Goal: Transaction & Acquisition: Download file/media

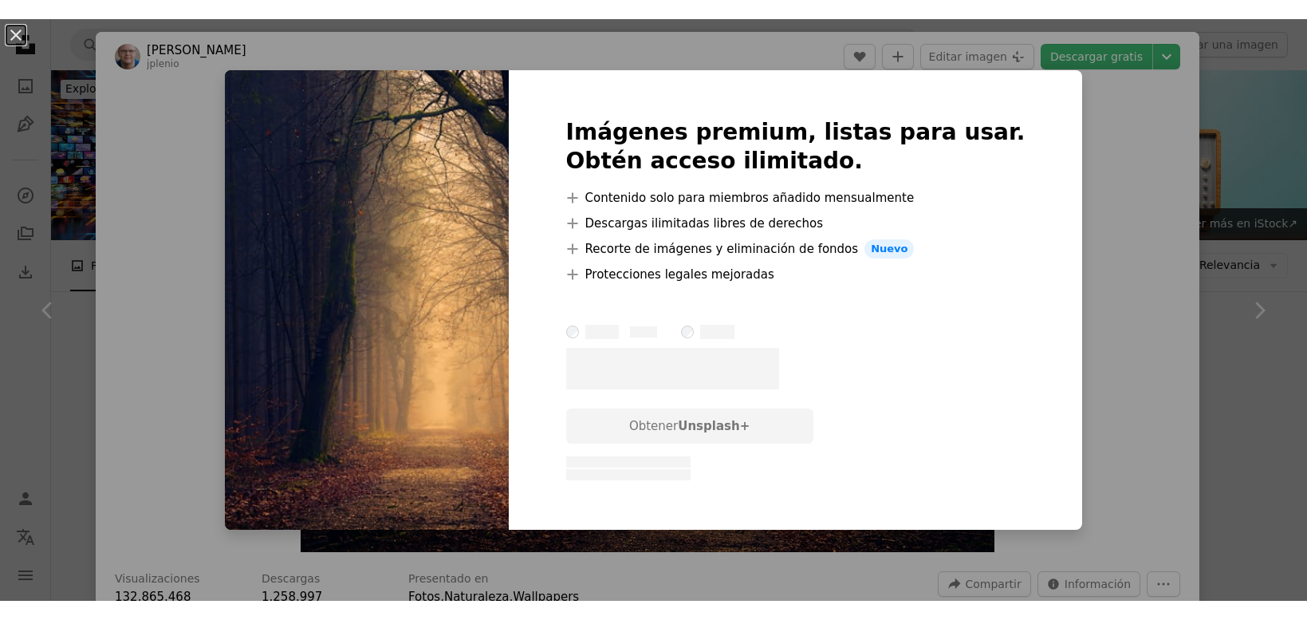
scroll to position [1196, 0]
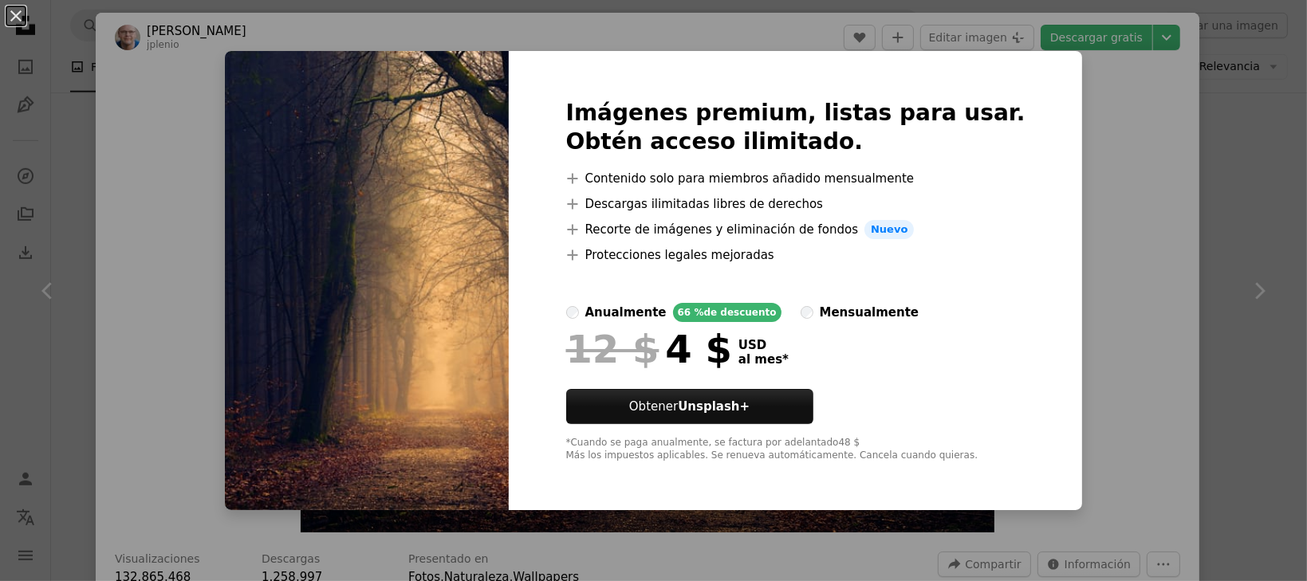
click at [1089, 321] on div "An X shape Imágenes premium, listas para usar. Obtén acceso ilimitado. A plus s…" at bounding box center [653, 290] width 1307 height 581
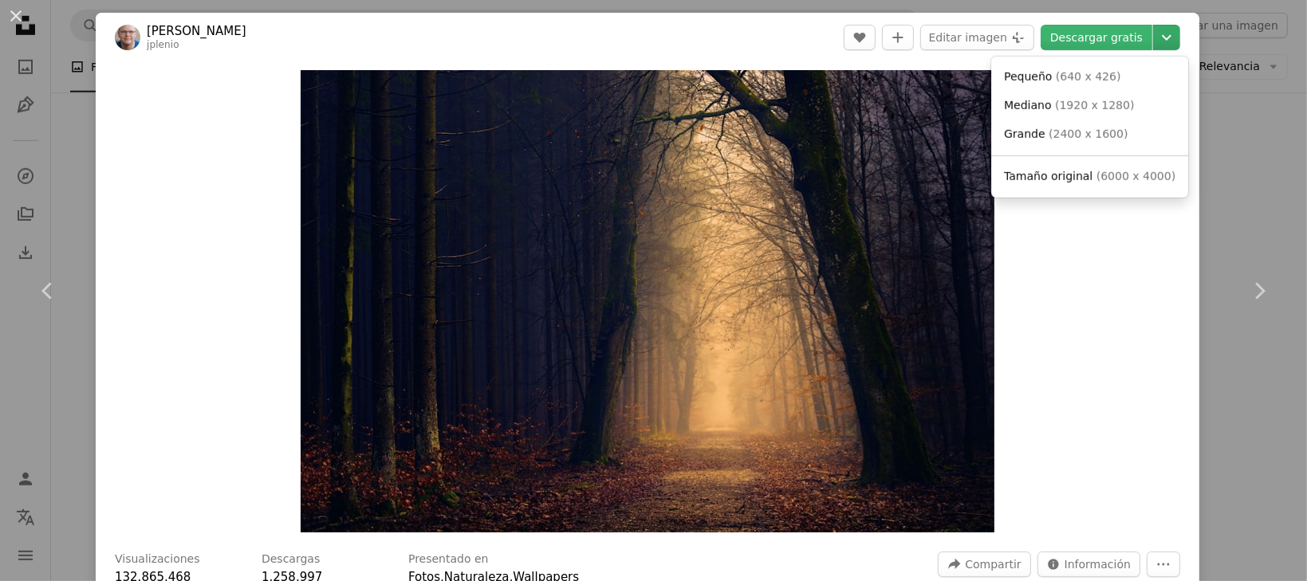
click at [1154, 30] on icon "Chevron down" at bounding box center [1167, 37] width 26 height 19
click at [1081, 171] on span "Tamaño original" at bounding box center [1048, 176] width 89 height 13
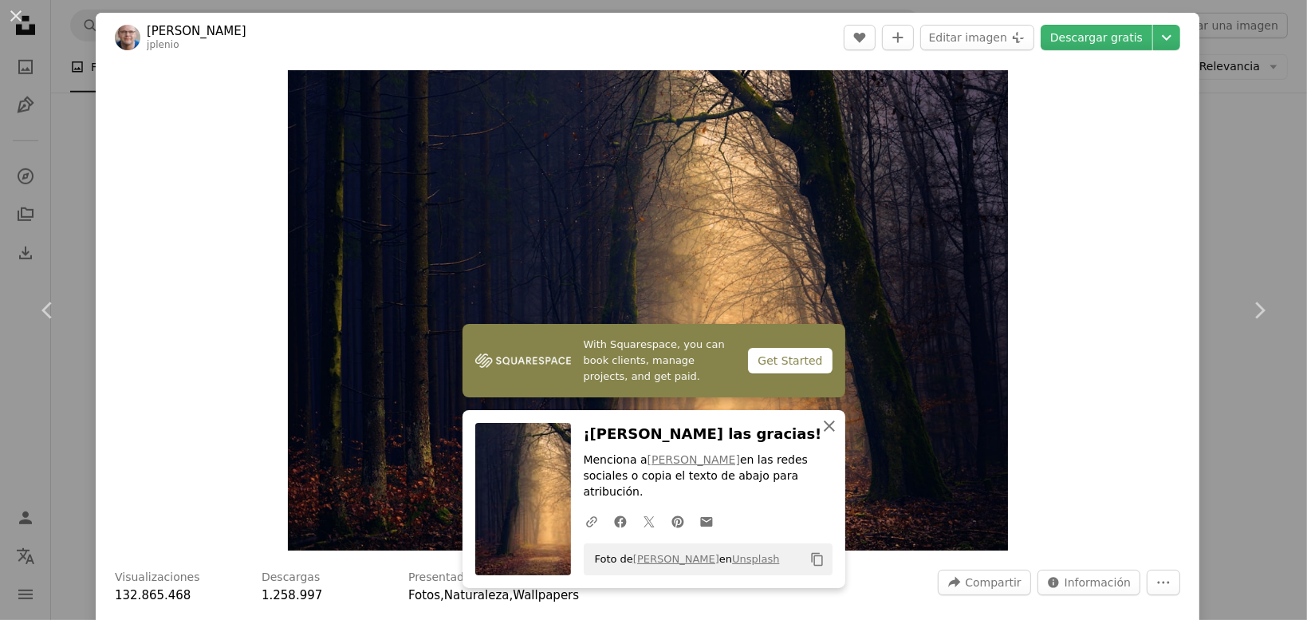
drag, startPoint x: 821, startPoint y: 447, endPoint x: 802, endPoint y: 451, distance: 20.5
click at [821, 435] on icon "An X shape" at bounding box center [829, 425] width 19 height 19
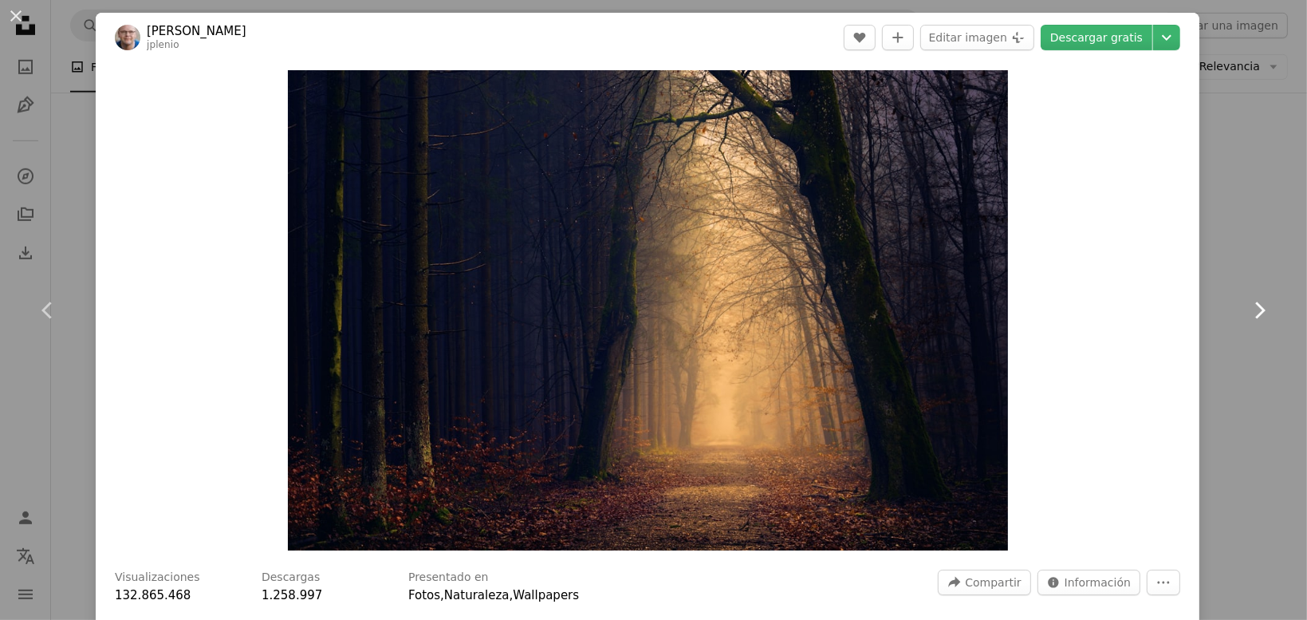
click at [1259, 312] on icon "Chevron right" at bounding box center [1260, 310] width 26 height 26
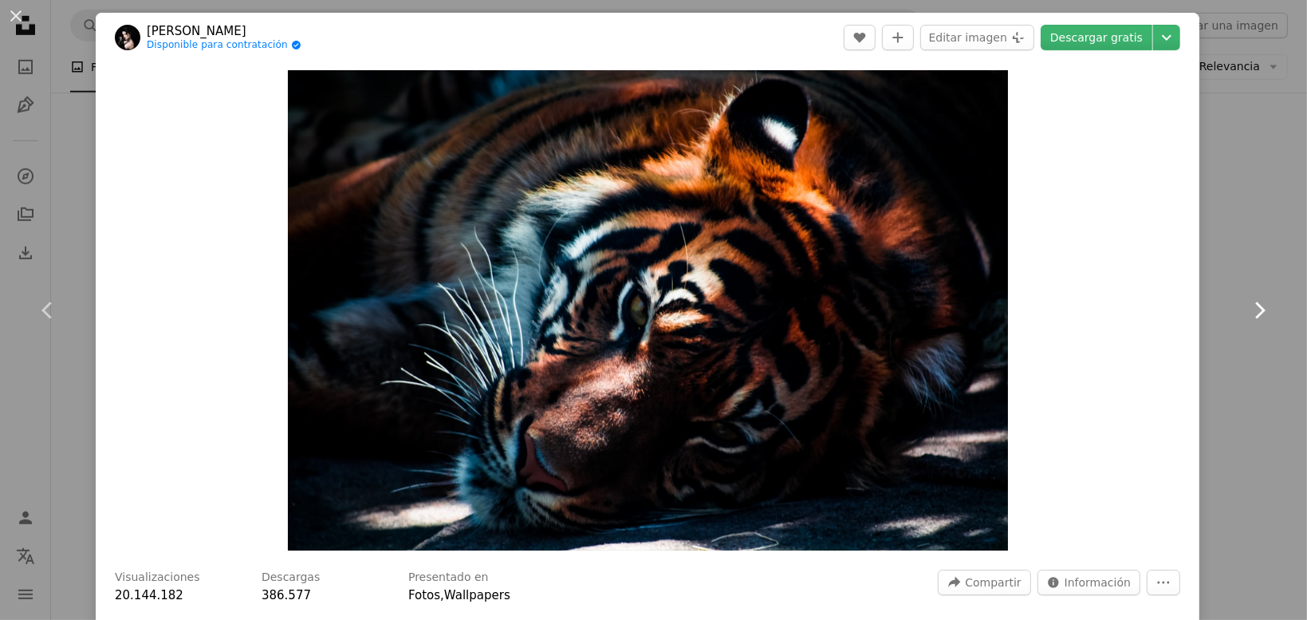
click at [1259, 312] on icon "Chevron right" at bounding box center [1260, 310] width 26 height 26
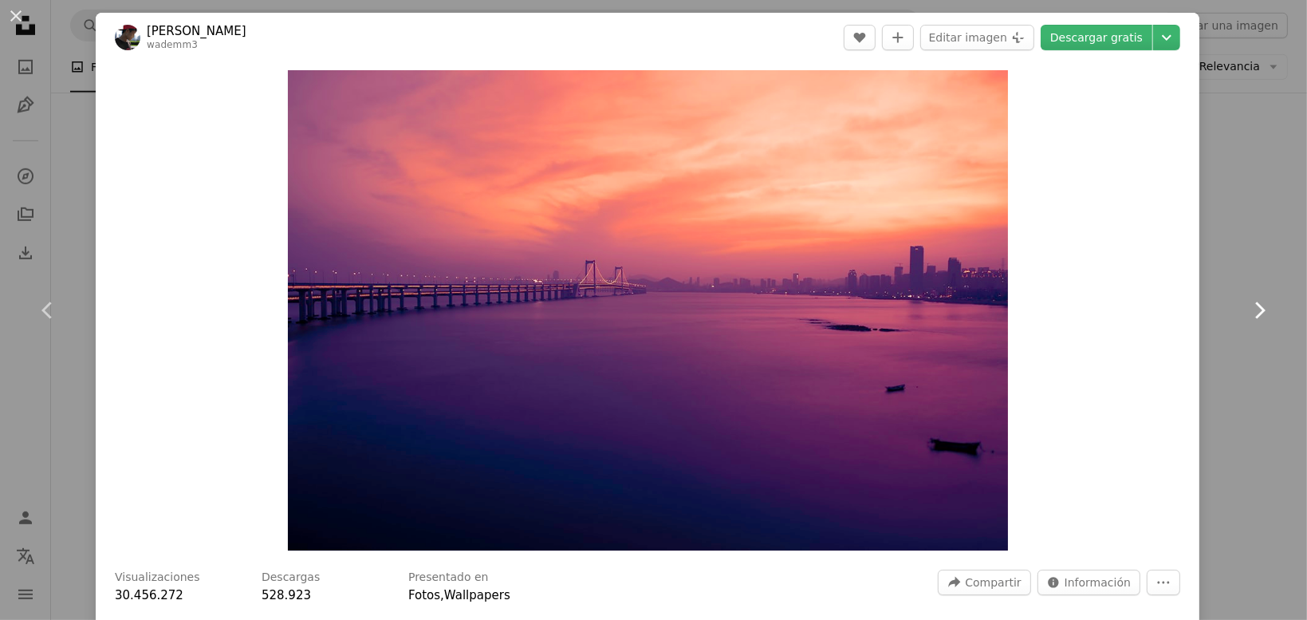
click at [1259, 312] on icon "Chevron right" at bounding box center [1260, 310] width 26 height 26
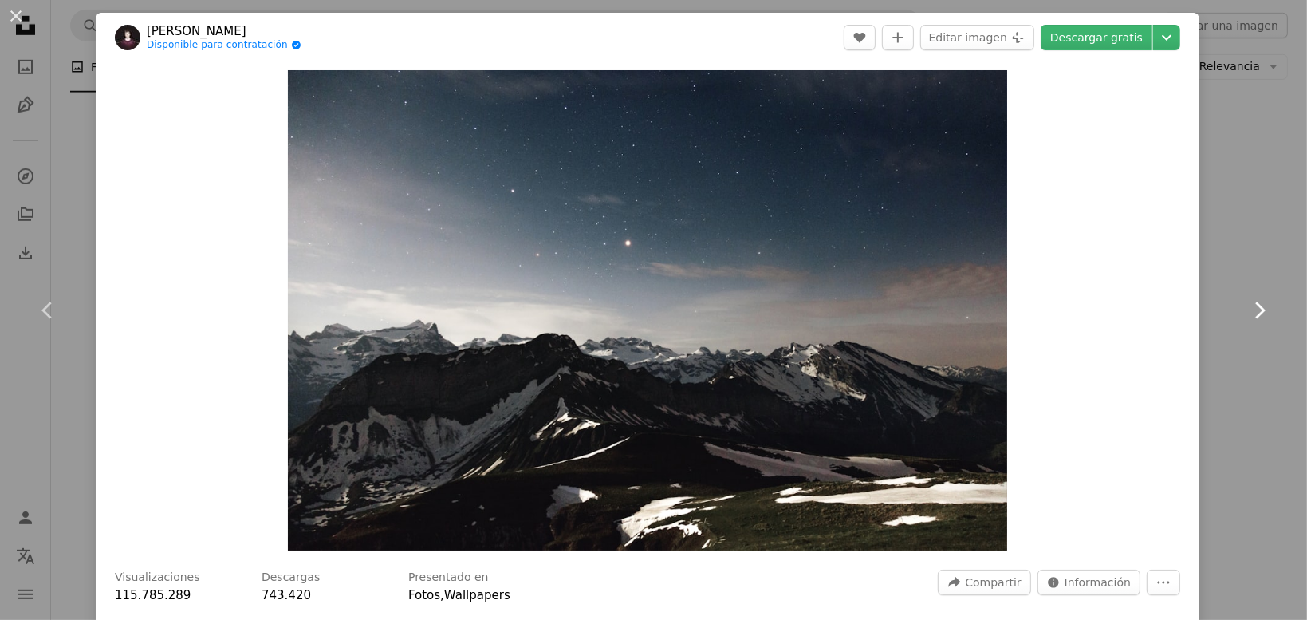
click at [1259, 312] on icon "Chevron right" at bounding box center [1260, 310] width 26 height 26
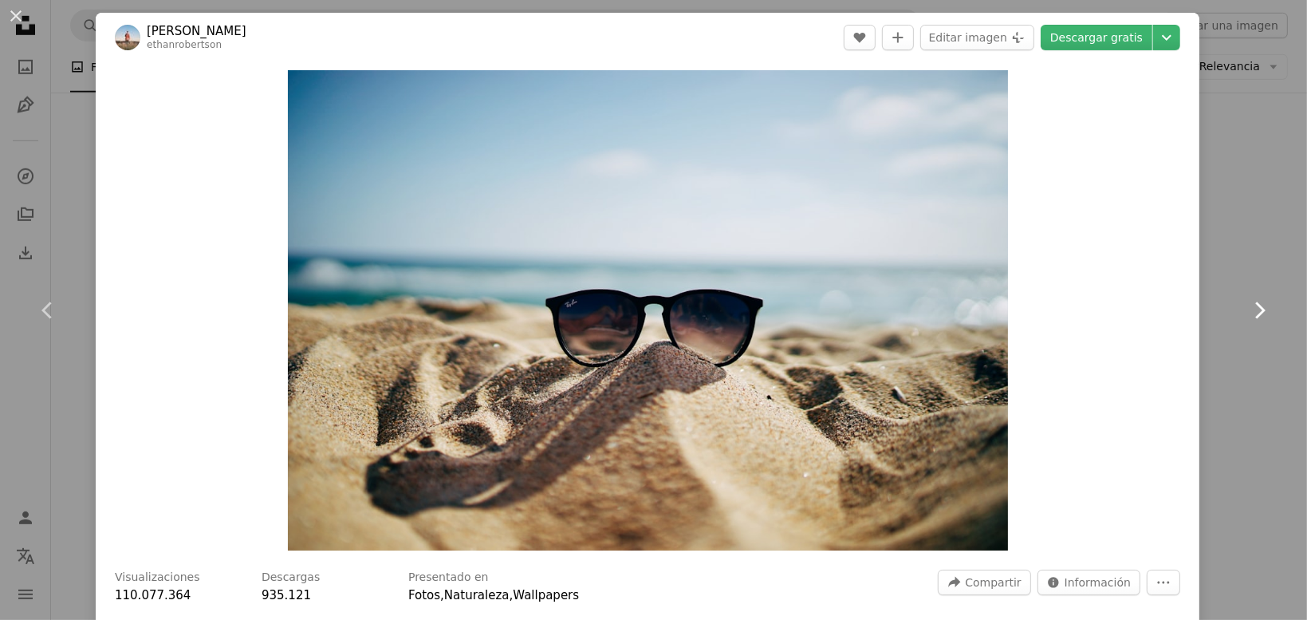
click at [1259, 312] on icon "Chevron right" at bounding box center [1260, 310] width 26 height 26
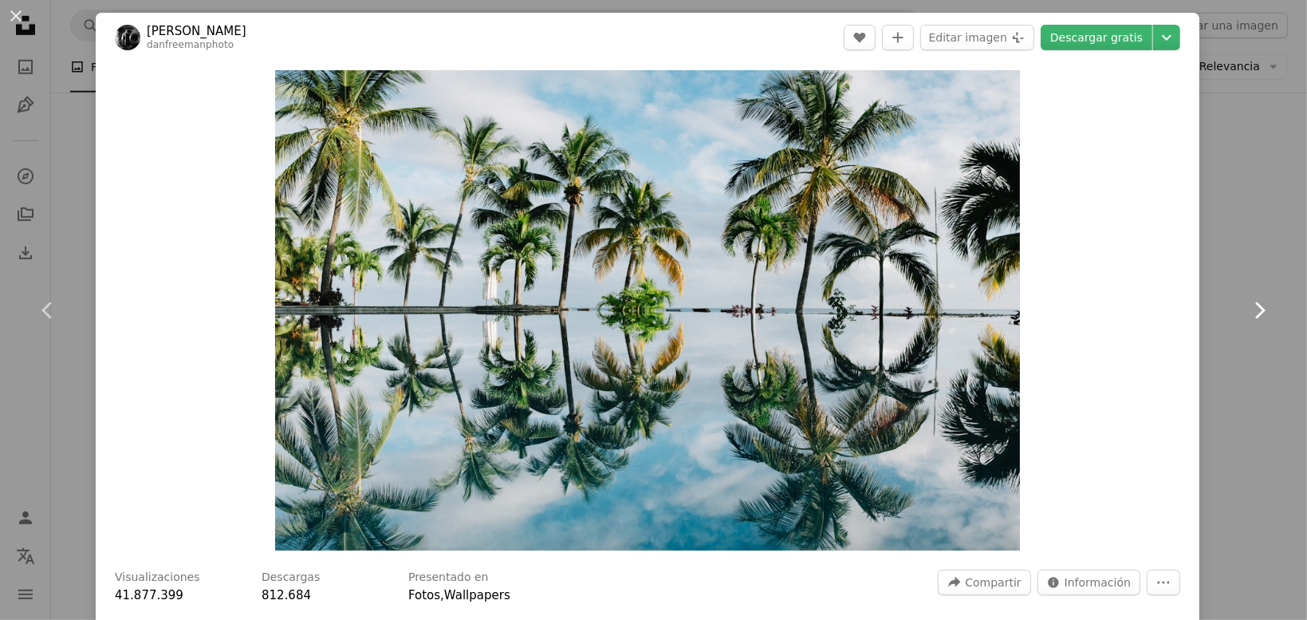
click at [1259, 312] on icon "Chevron right" at bounding box center [1260, 310] width 26 height 26
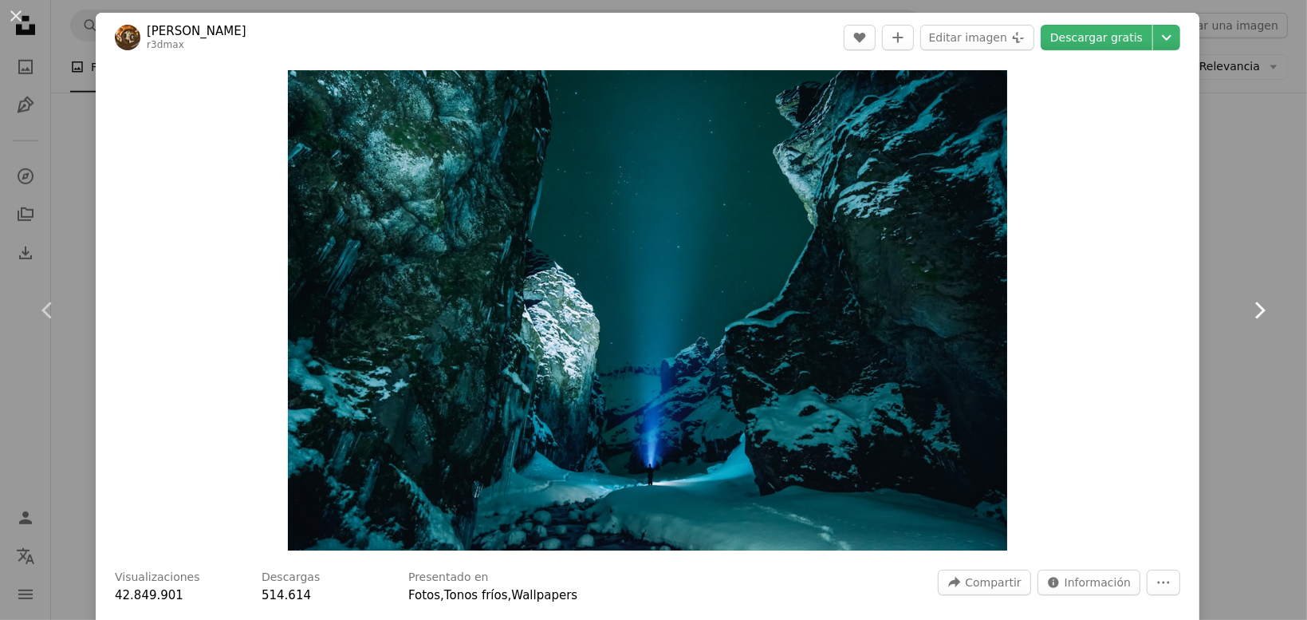
click at [1259, 312] on icon "Chevron right" at bounding box center [1260, 310] width 26 height 26
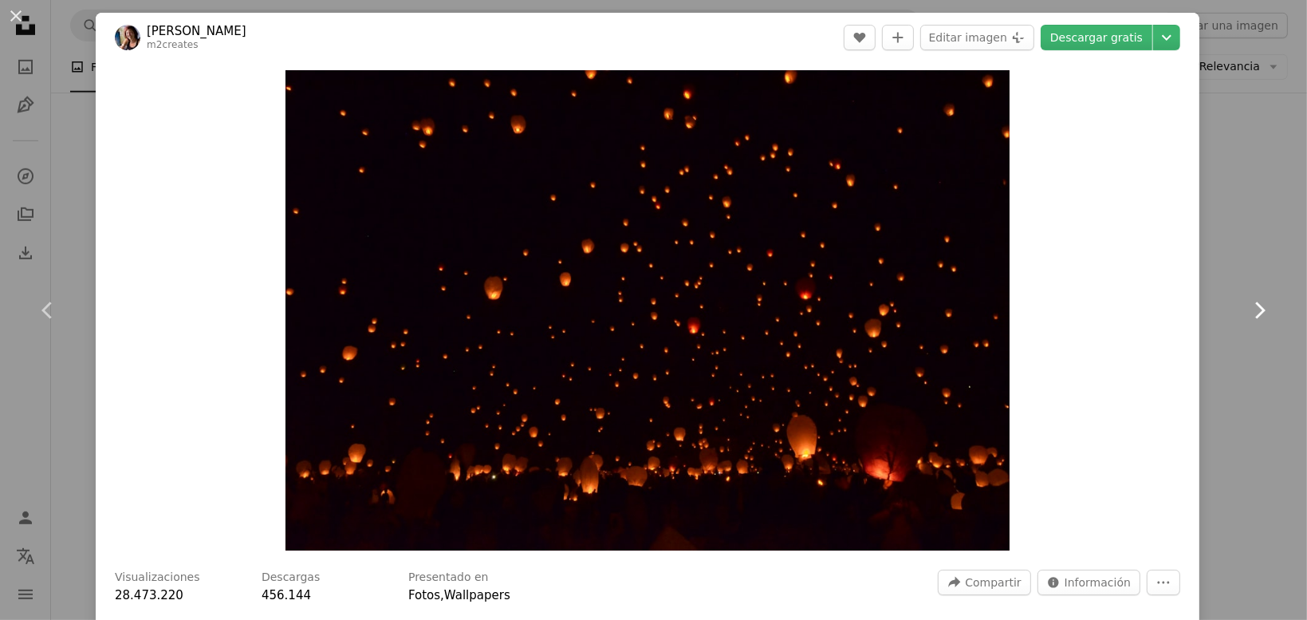
click at [1259, 312] on icon "Chevron right" at bounding box center [1260, 310] width 26 height 26
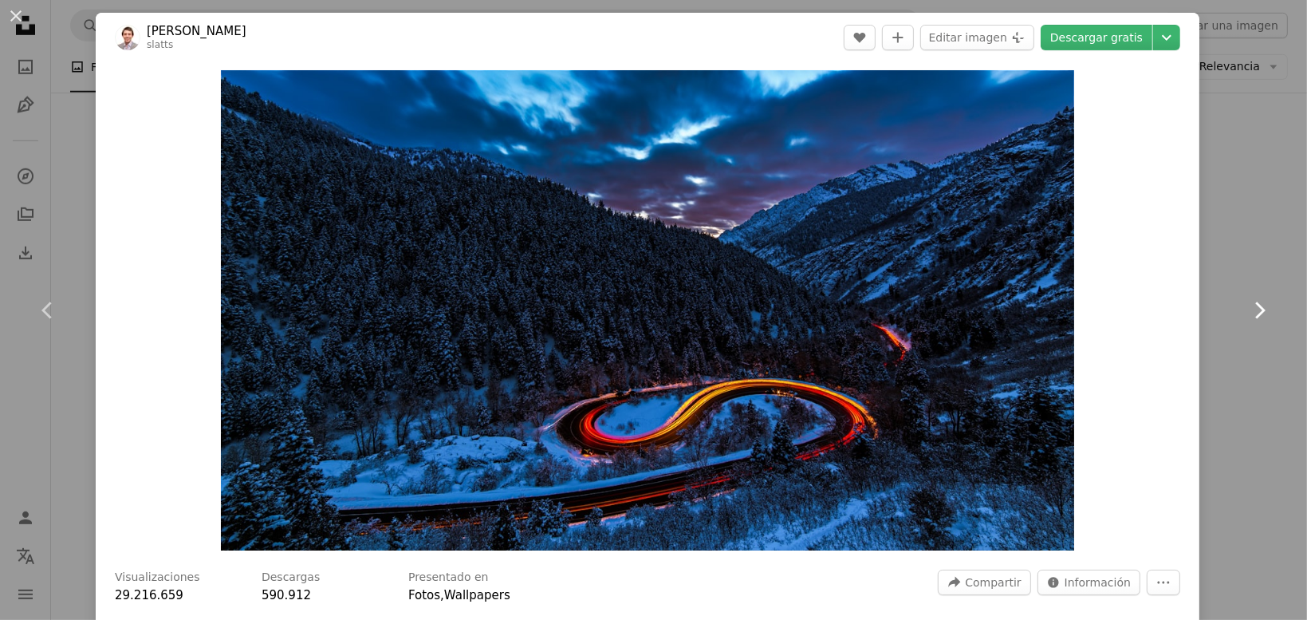
click at [1259, 312] on icon "Chevron right" at bounding box center [1260, 310] width 26 height 26
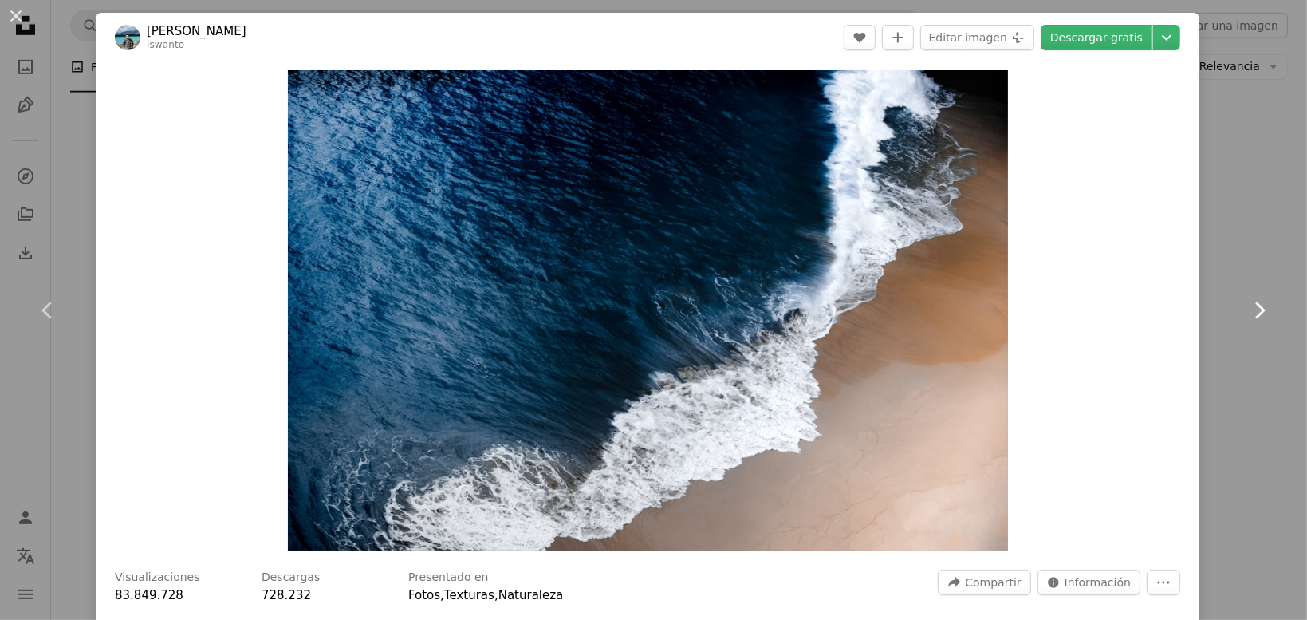
click at [1259, 312] on icon "Chevron right" at bounding box center [1260, 310] width 26 height 26
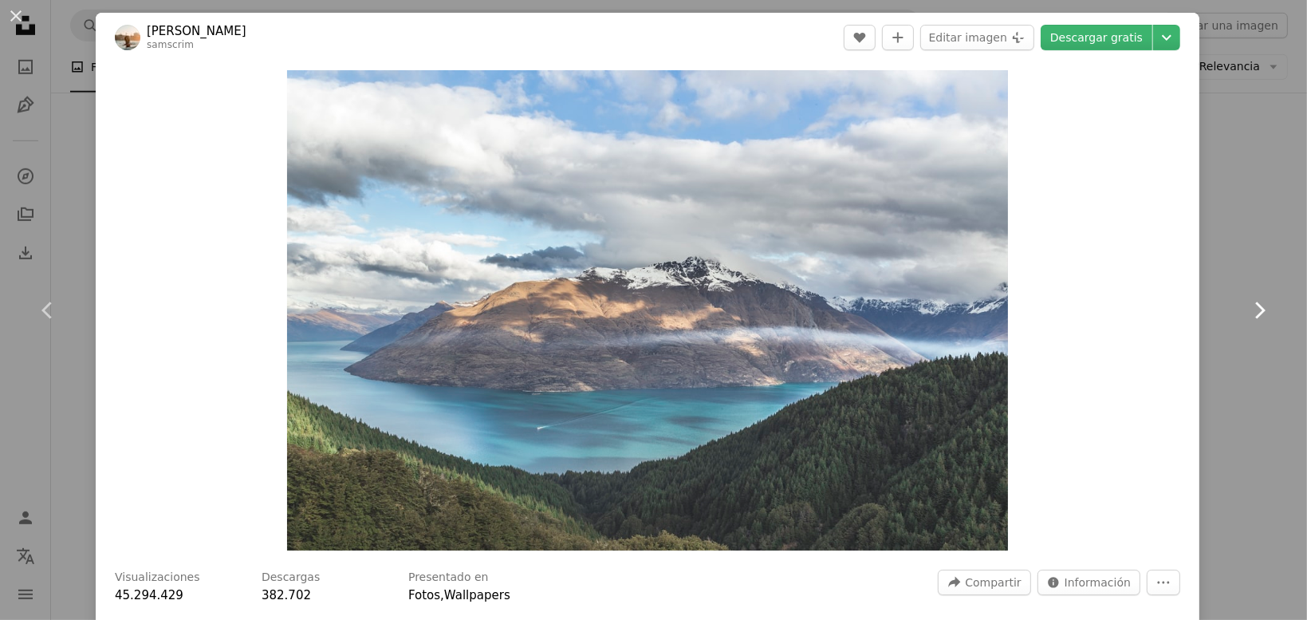
click at [1259, 312] on icon "Chevron right" at bounding box center [1260, 310] width 26 height 26
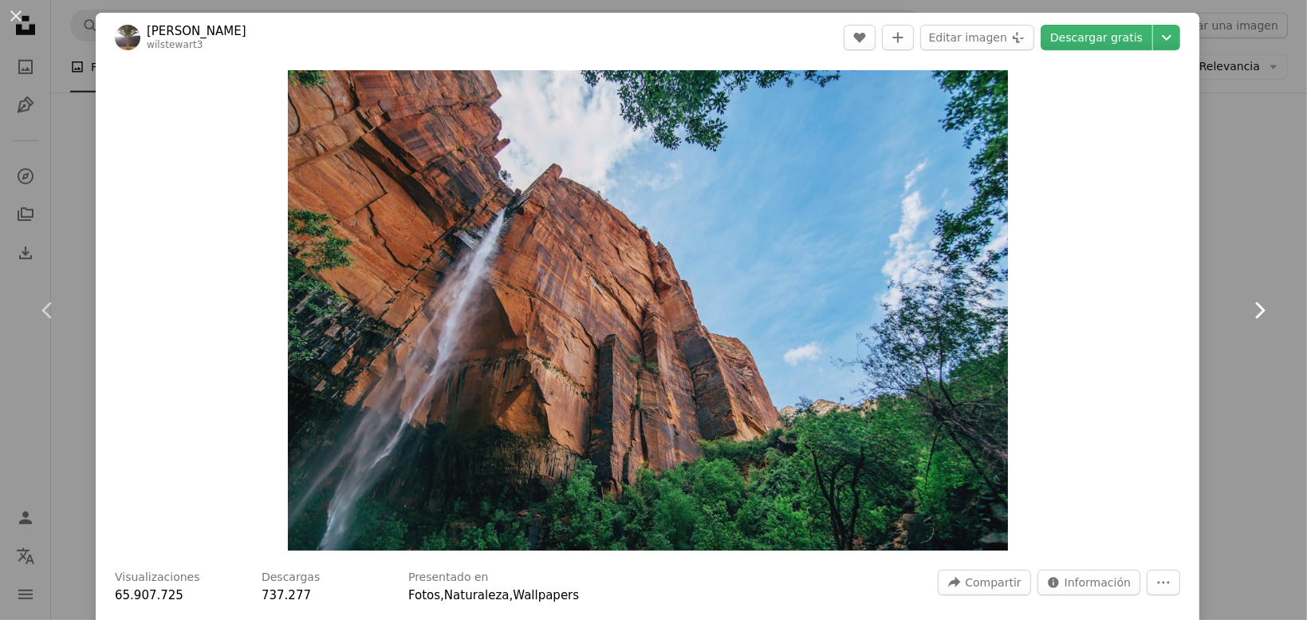
click at [1259, 312] on icon "Chevron right" at bounding box center [1260, 310] width 26 height 26
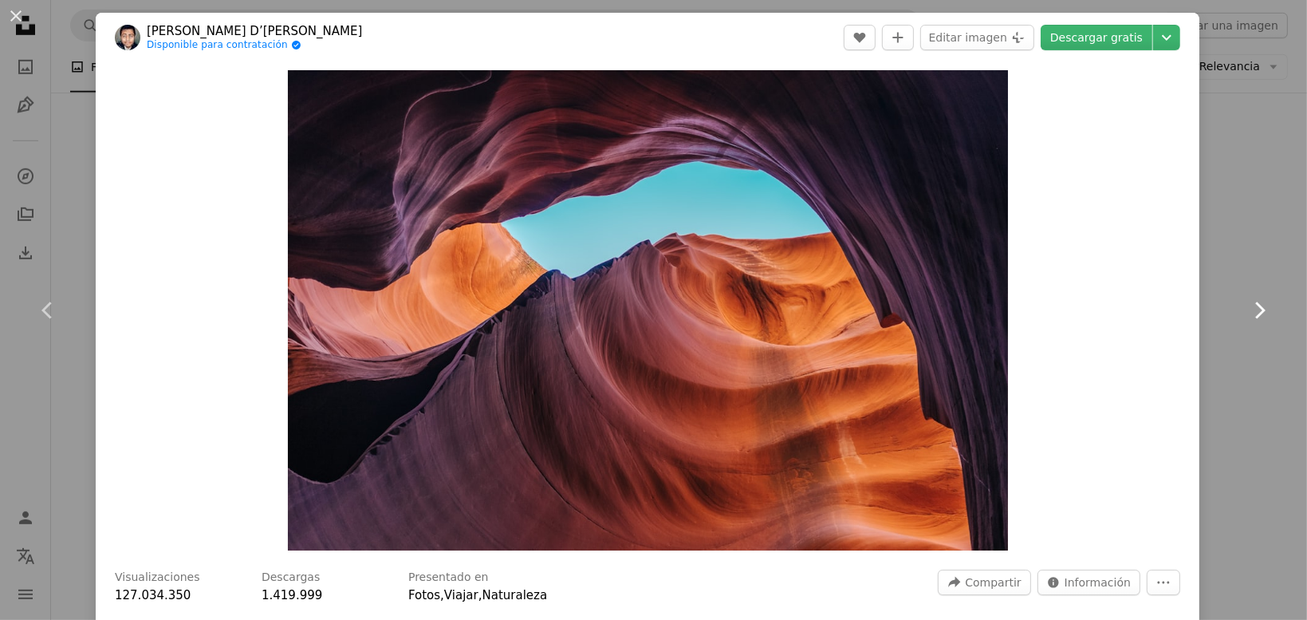
click at [1259, 312] on icon "Chevron right" at bounding box center [1260, 310] width 26 height 26
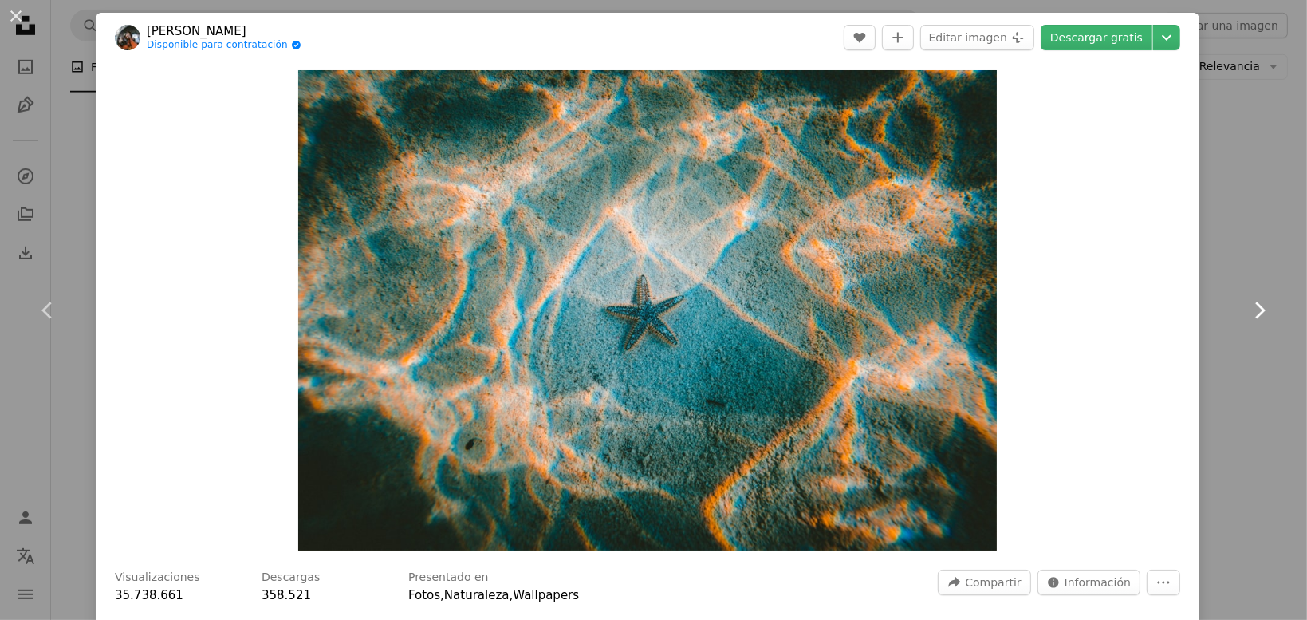
click at [1259, 312] on icon "Chevron right" at bounding box center [1260, 310] width 26 height 26
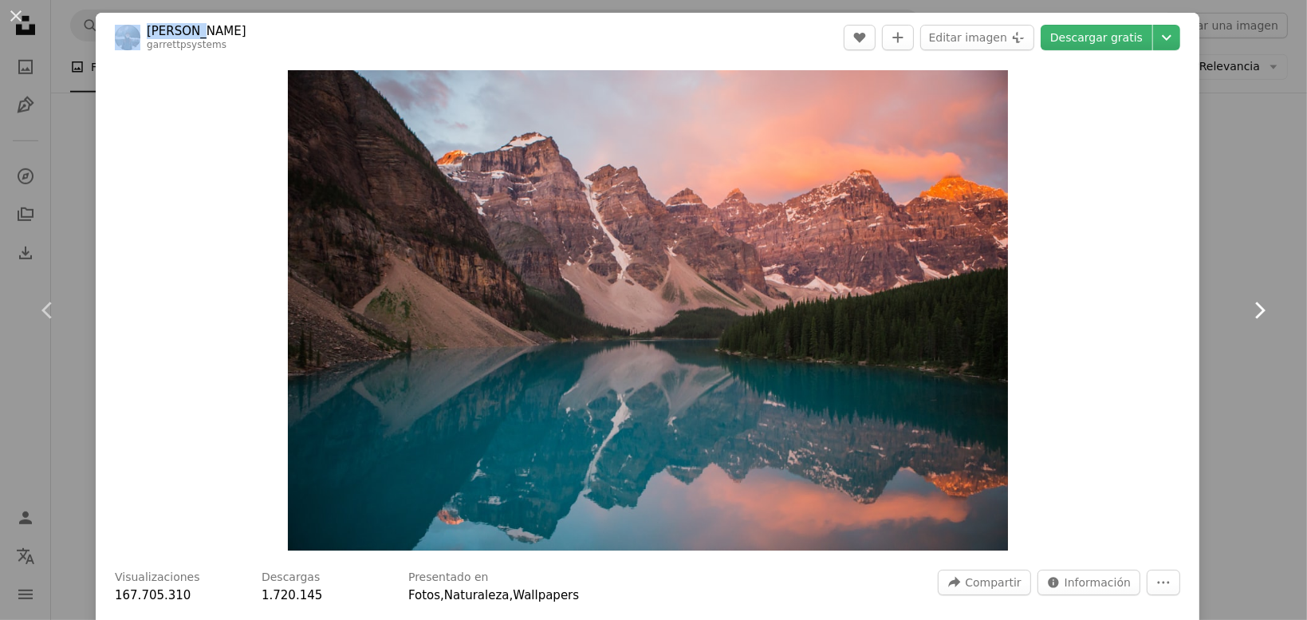
click at [1259, 312] on icon "Chevron right" at bounding box center [1260, 310] width 26 height 26
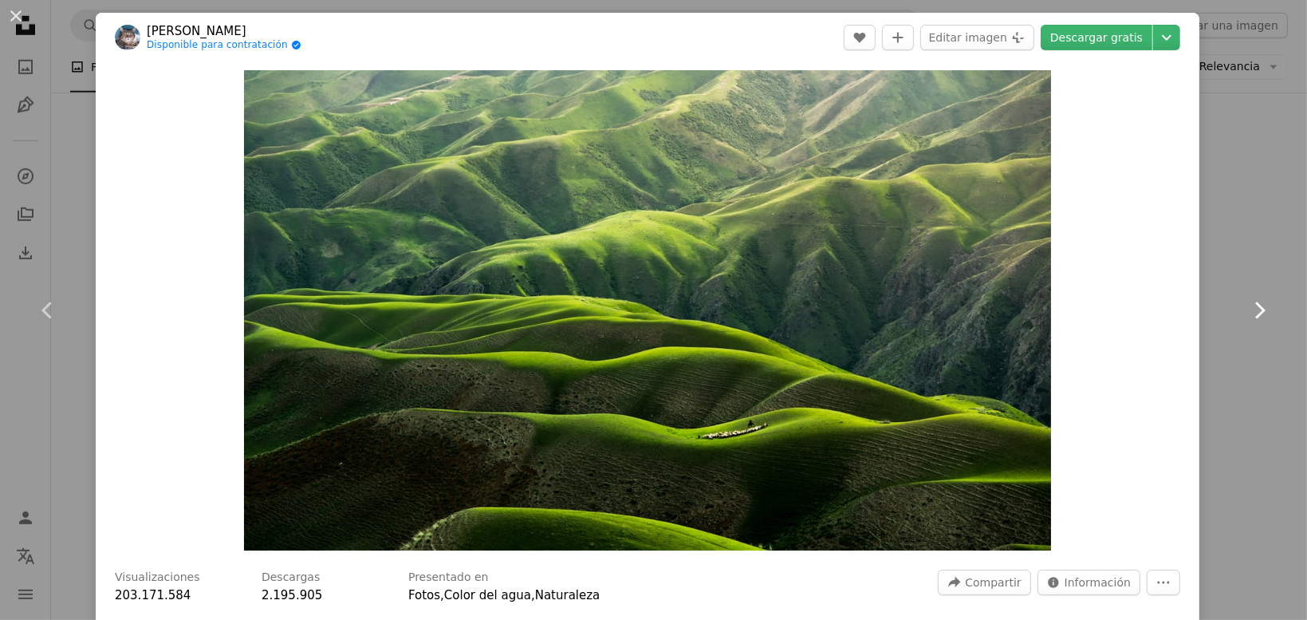
click at [1259, 312] on icon "Chevron right" at bounding box center [1260, 310] width 26 height 26
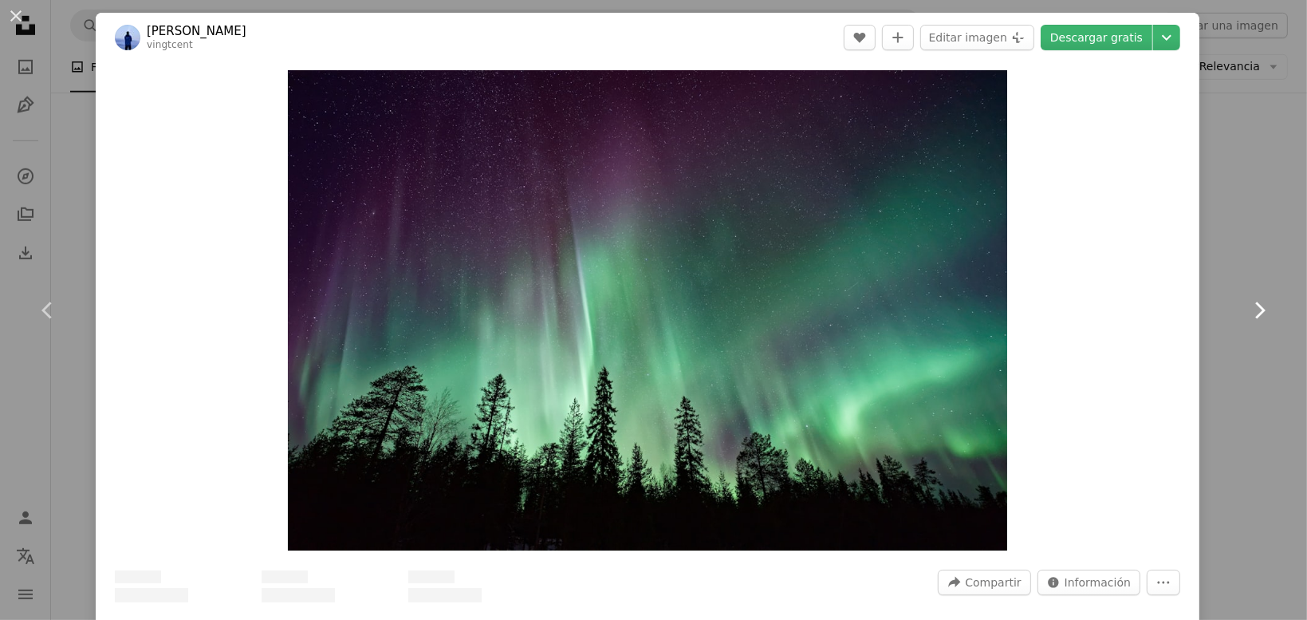
click at [1259, 312] on icon "Chevron right" at bounding box center [1260, 310] width 26 height 26
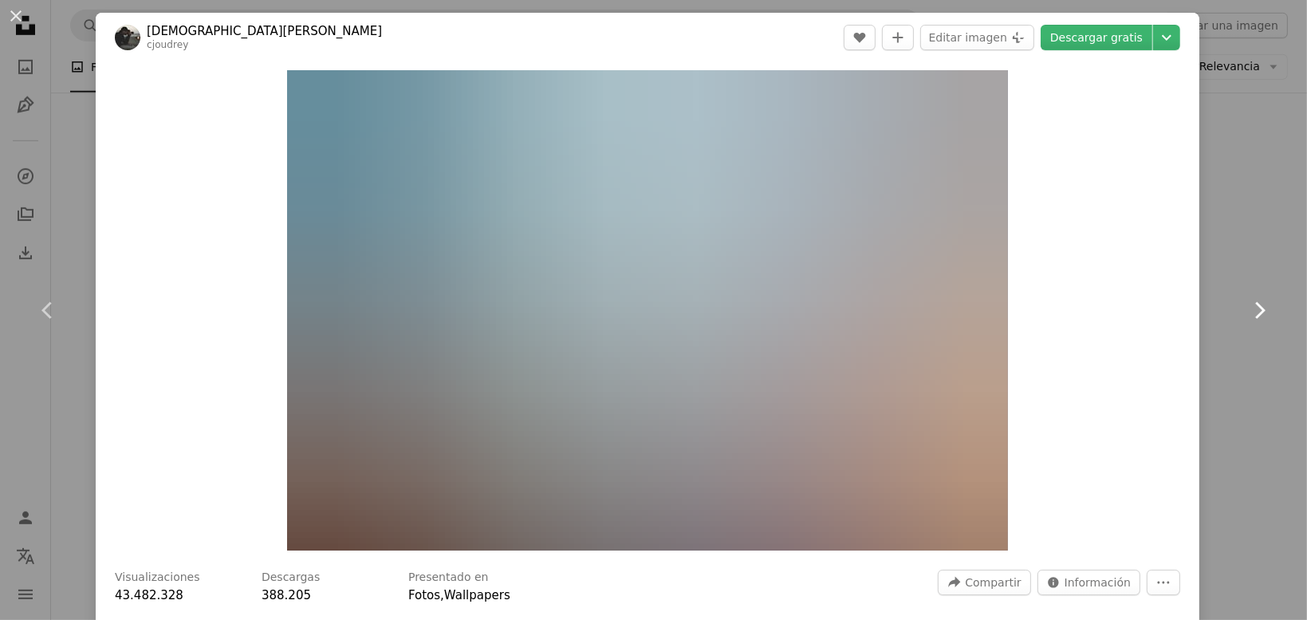
click at [1259, 312] on icon "Chevron right" at bounding box center [1260, 310] width 26 height 26
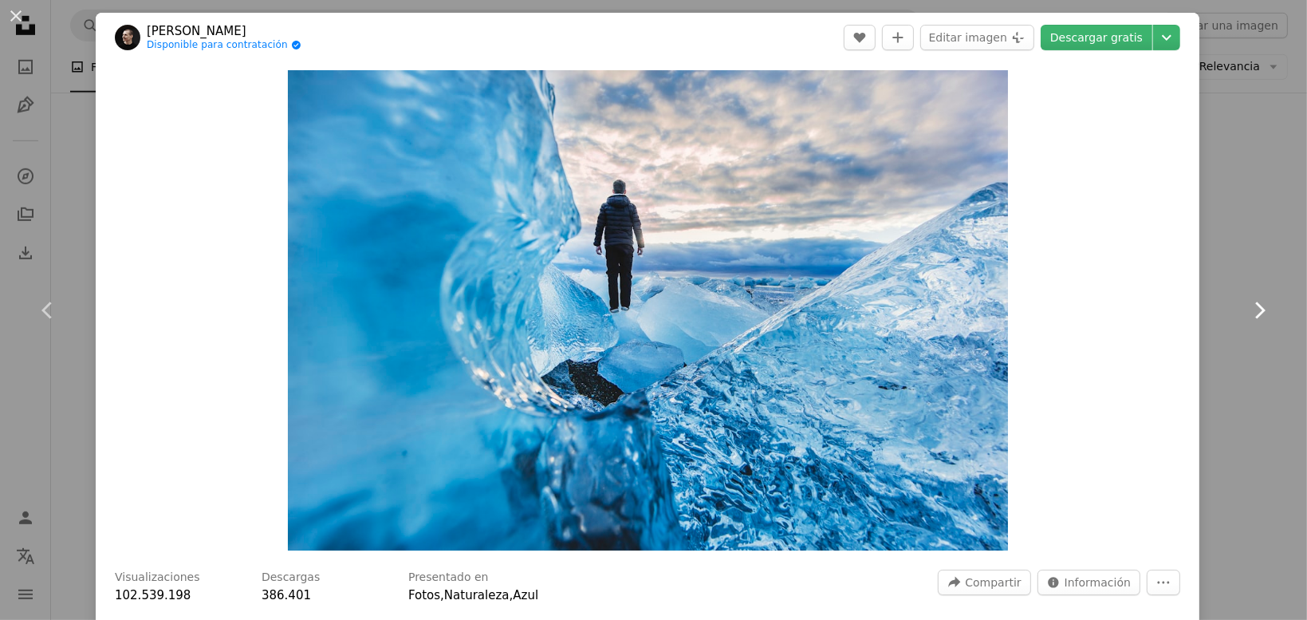
click at [1259, 312] on icon "Chevron right" at bounding box center [1260, 310] width 26 height 26
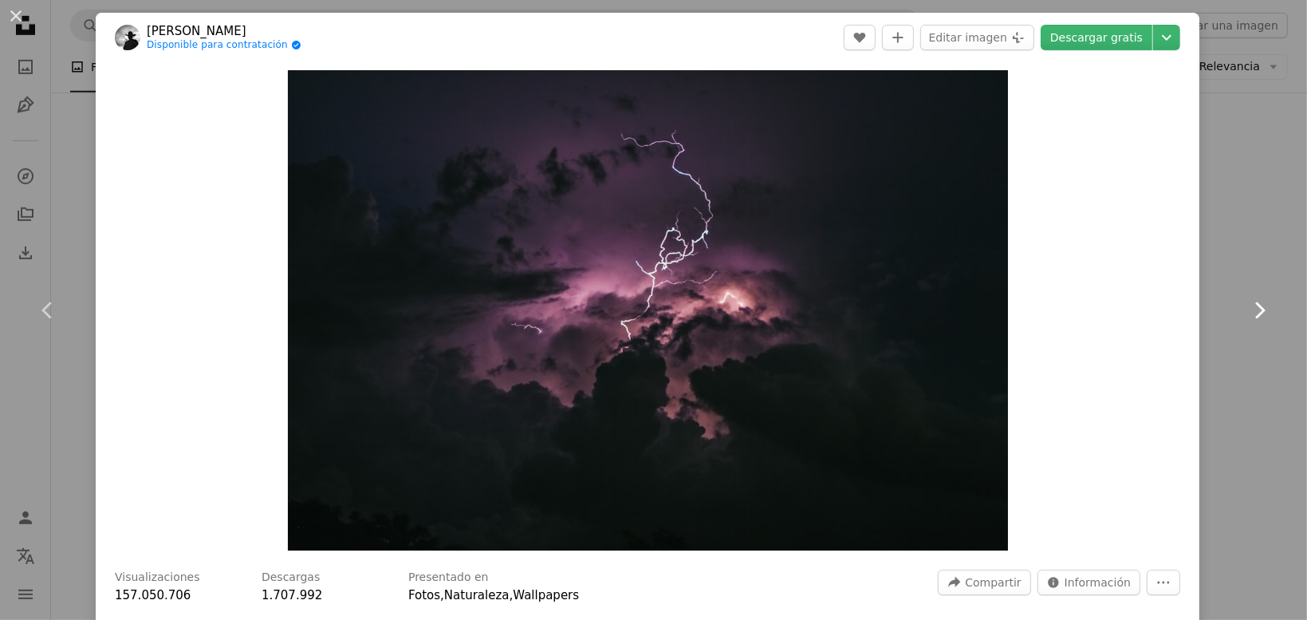
click at [1259, 312] on icon "Chevron right" at bounding box center [1260, 310] width 26 height 26
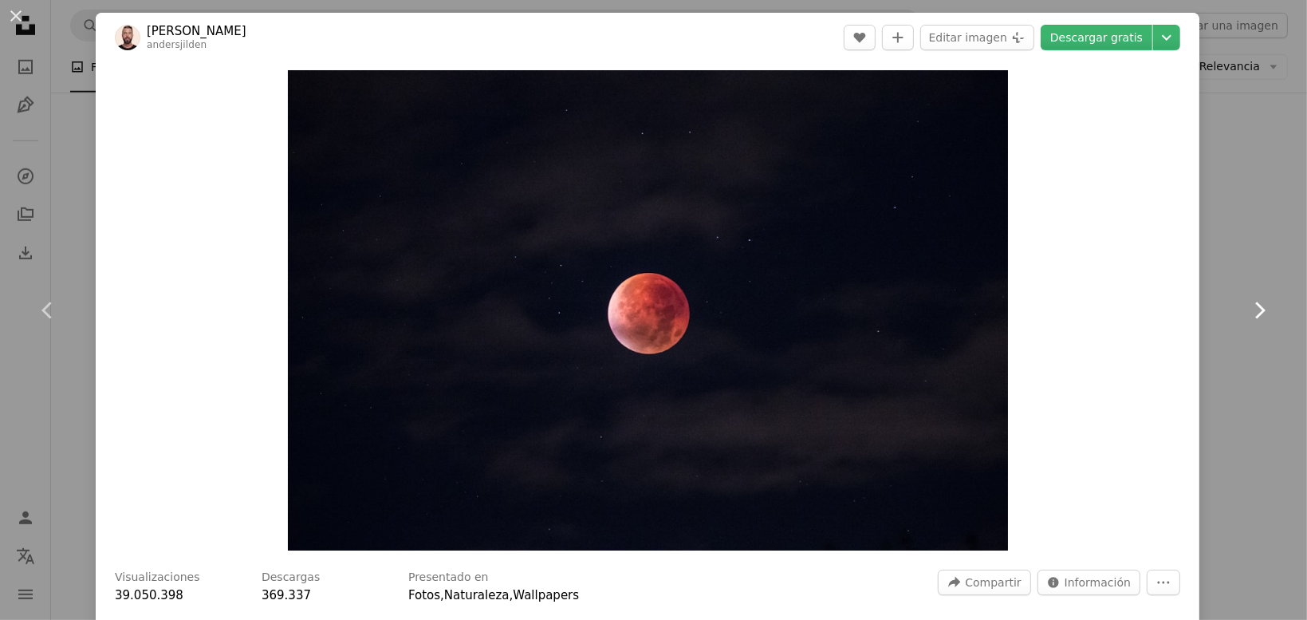
click at [1259, 312] on icon "Chevron right" at bounding box center [1260, 310] width 26 height 26
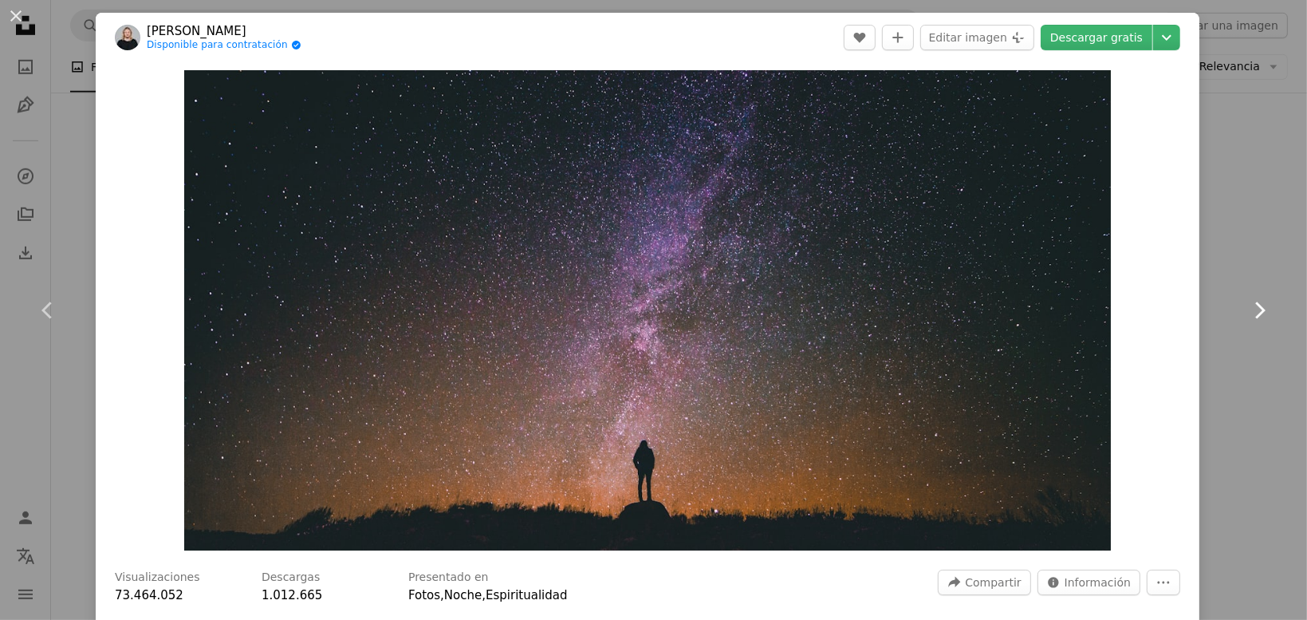
click at [1227, 237] on link "Chevron right" at bounding box center [1259, 310] width 96 height 153
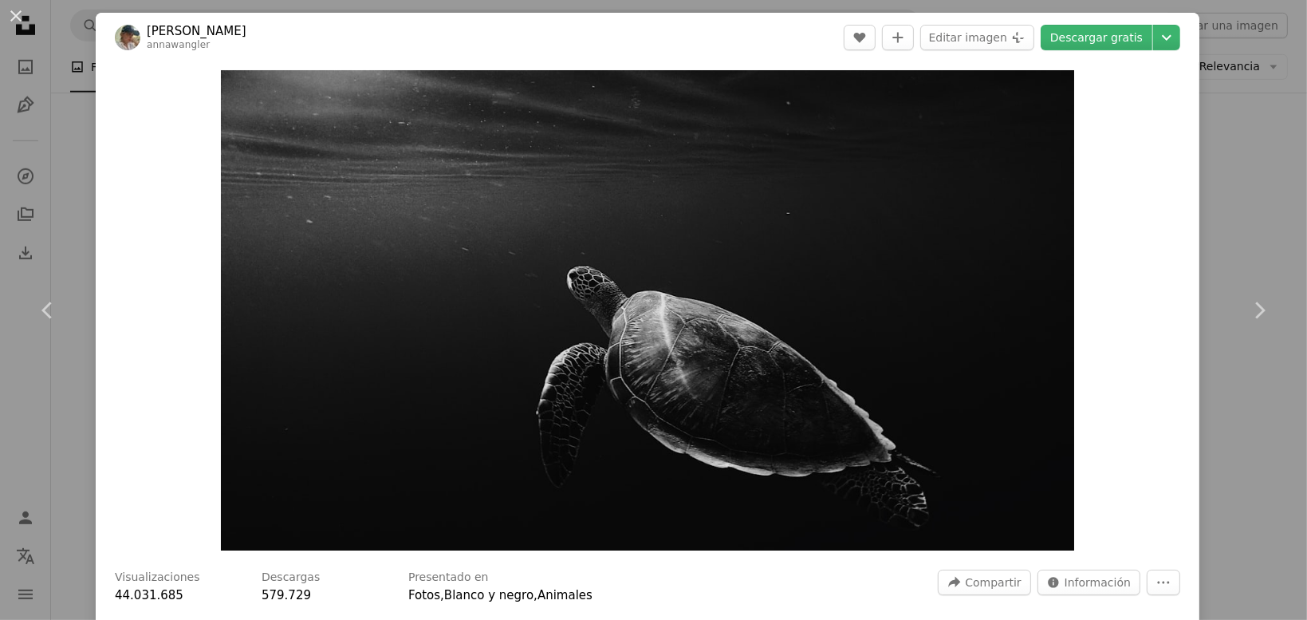
click at [95, 132] on div "An X shape Chevron left Chevron right [PERSON_NAME] annawangler A heart A plus …" at bounding box center [653, 310] width 1307 height 620
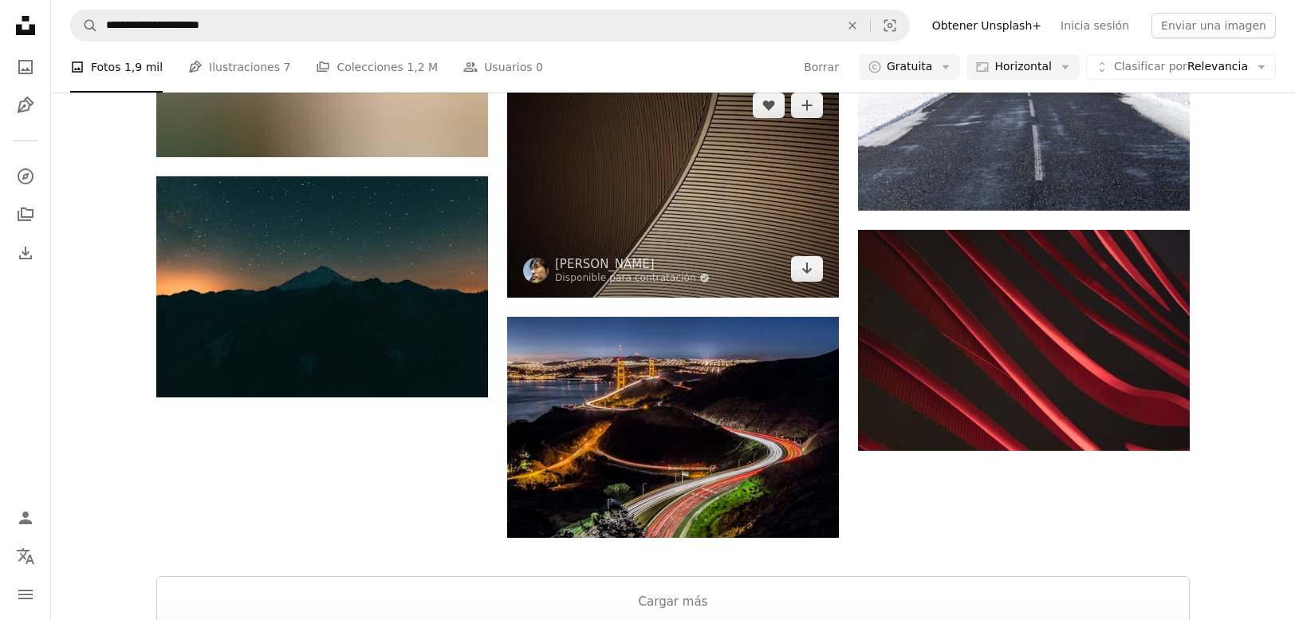
scroll to position [5184, 0]
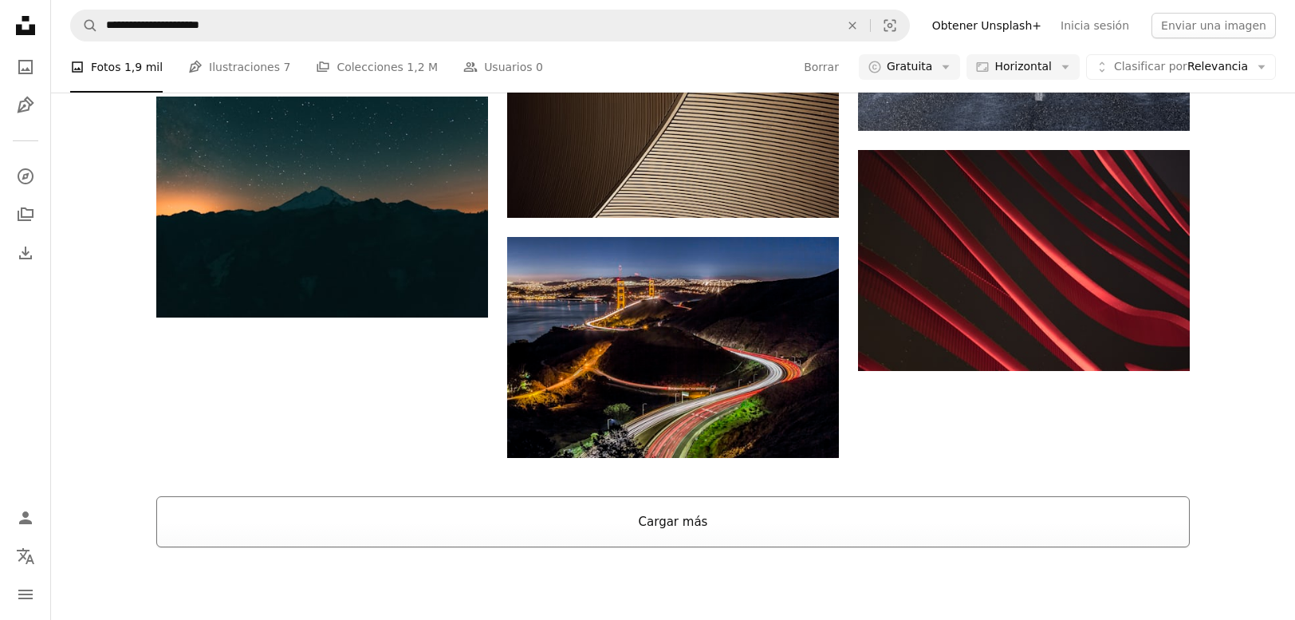
click at [642, 521] on button "Cargar más" at bounding box center [673, 521] width 1034 height 51
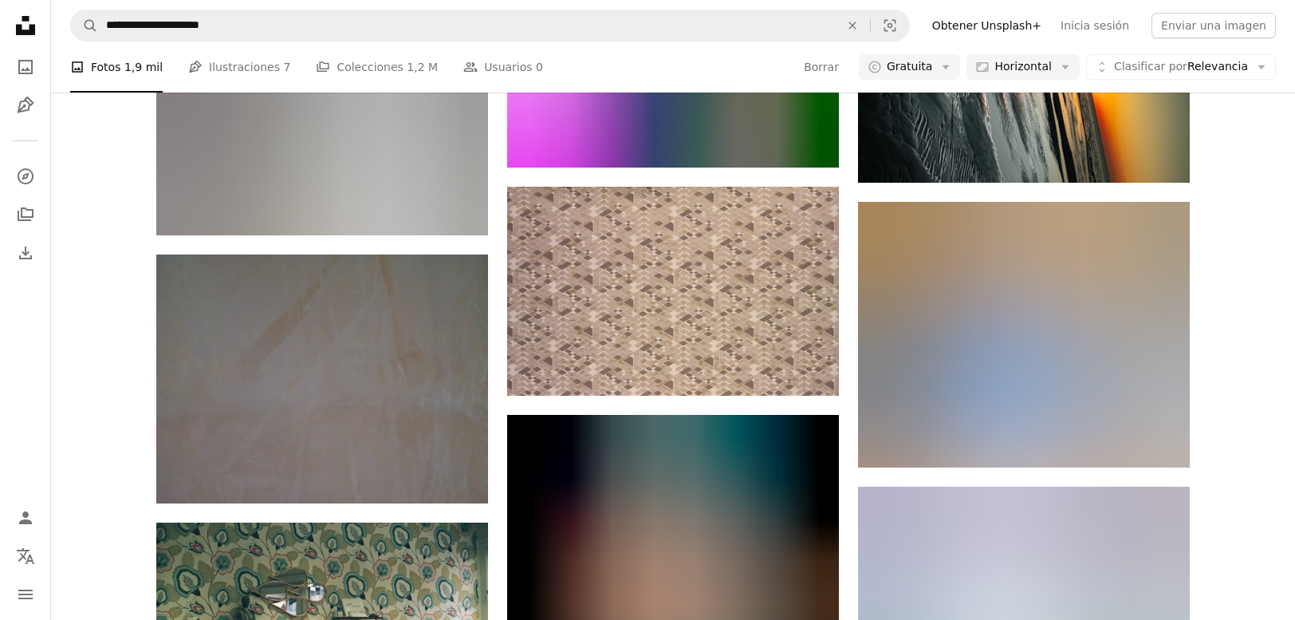
scroll to position [37087, 0]
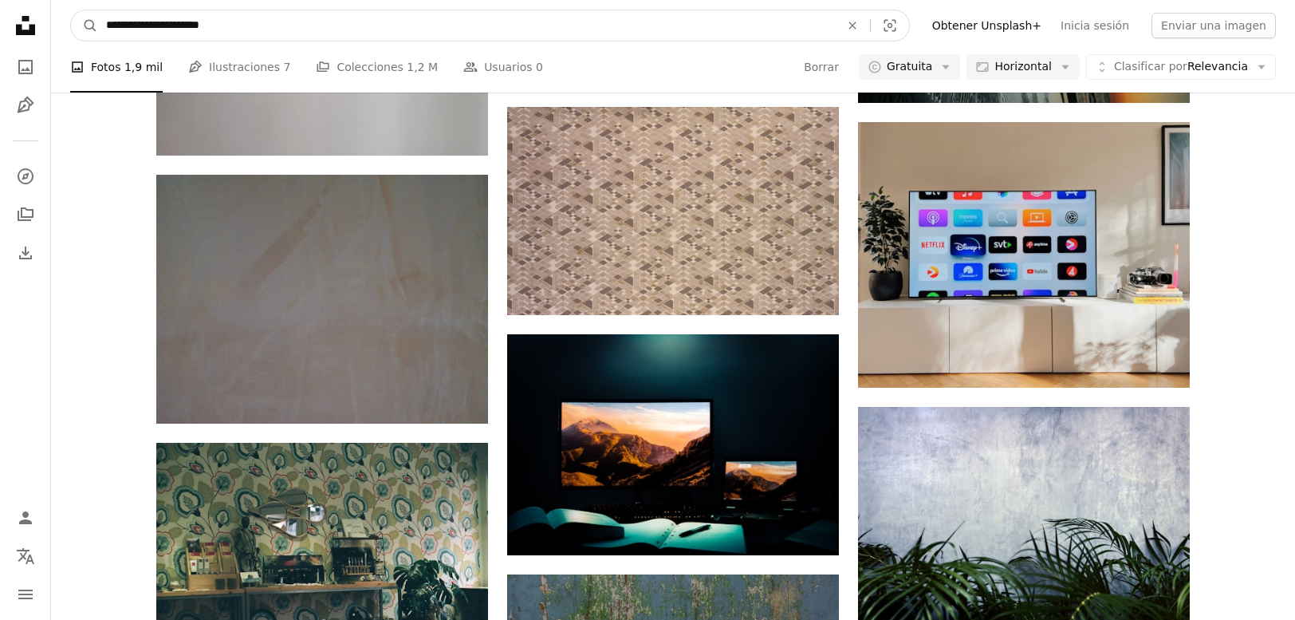
click at [275, 21] on input "**********" at bounding box center [466, 25] width 737 height 30
click at [238, 22] on input "**********" at bounding box center [466, 25] width 737 height 30
type input "**********"
click button "A magnifying glass" at bounding box center [84, 25] width 27 height 30
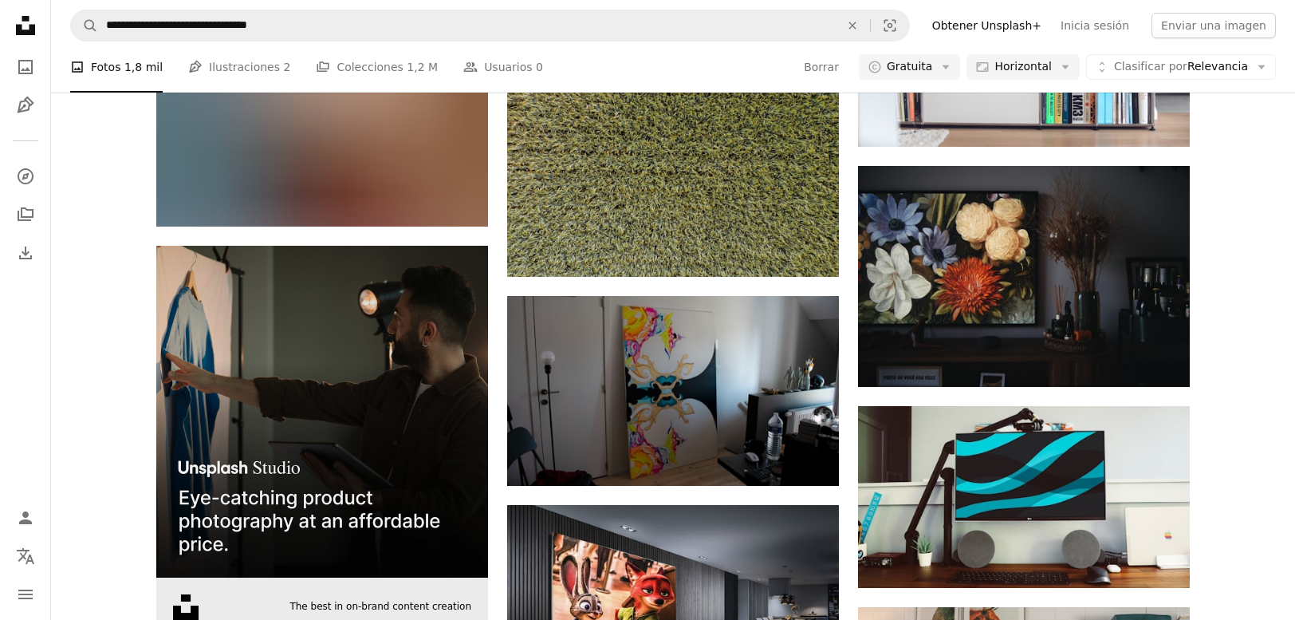
scroll to position [2472, 0]
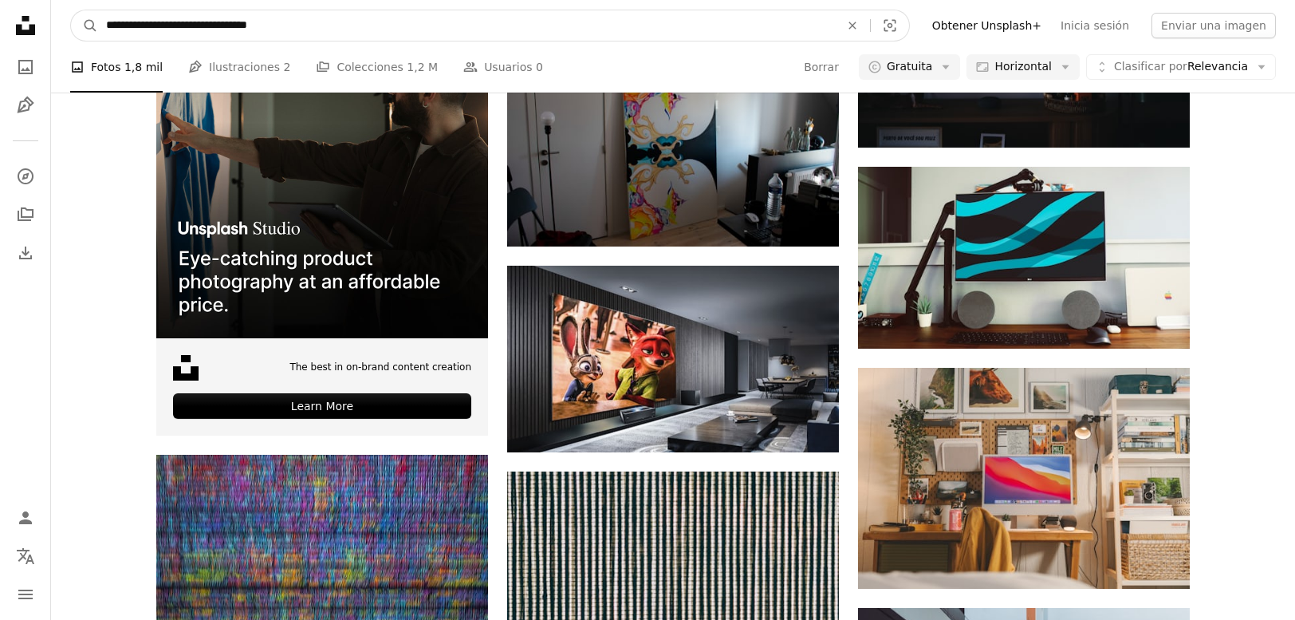
click at [225, 28] on input "**********" at bounding box center [466, 25] width 737 height 30
type input "**********"
click button "A magnifying glass" at bounding box center [84, 25] width 27 height 30
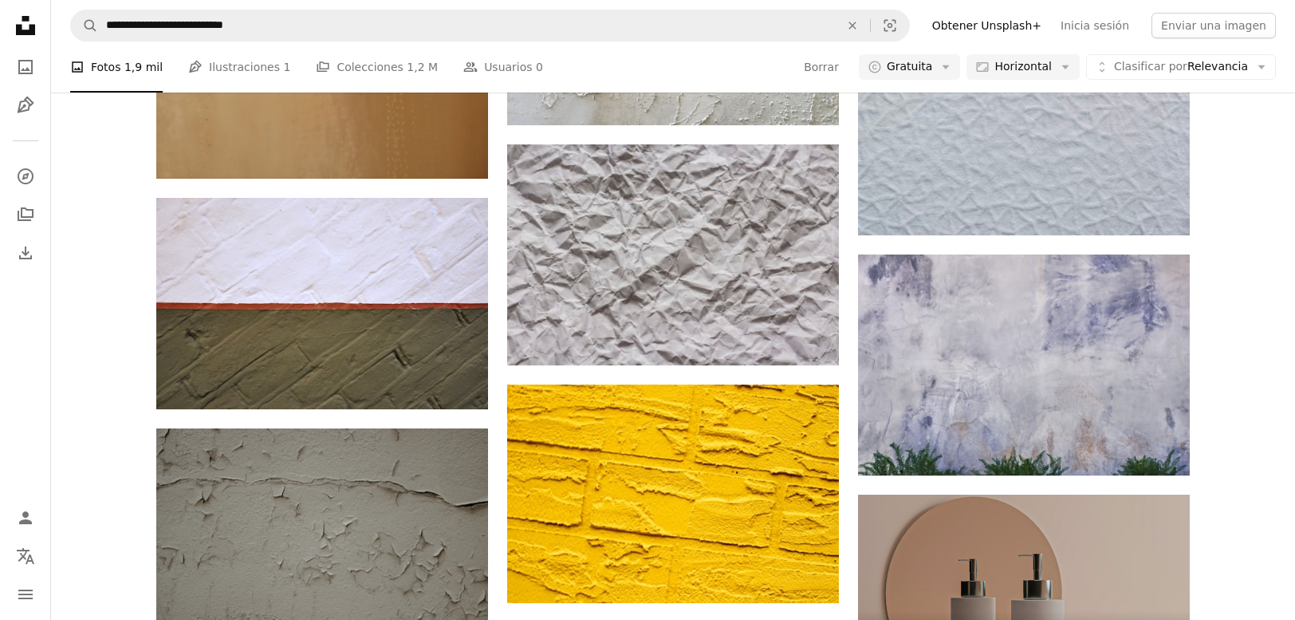
scroll to position [4466, 0]
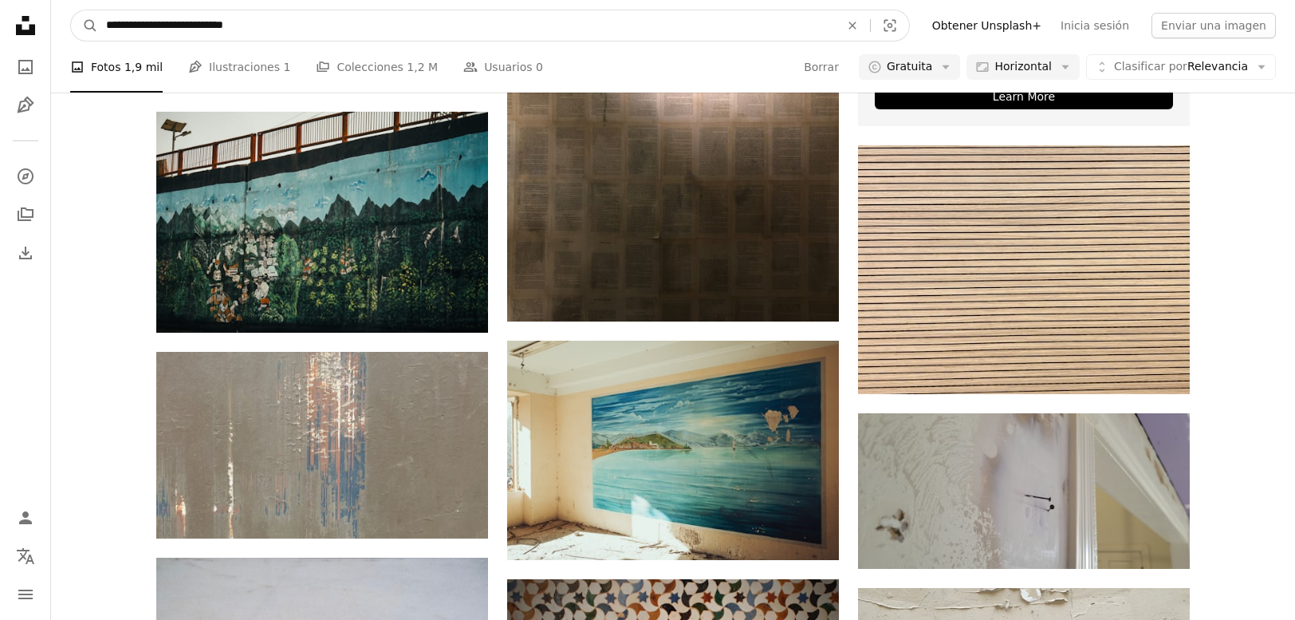
click at [278, 24] on input "**********" at bounding box center [466, 25] width 737 height 30
type input "*"
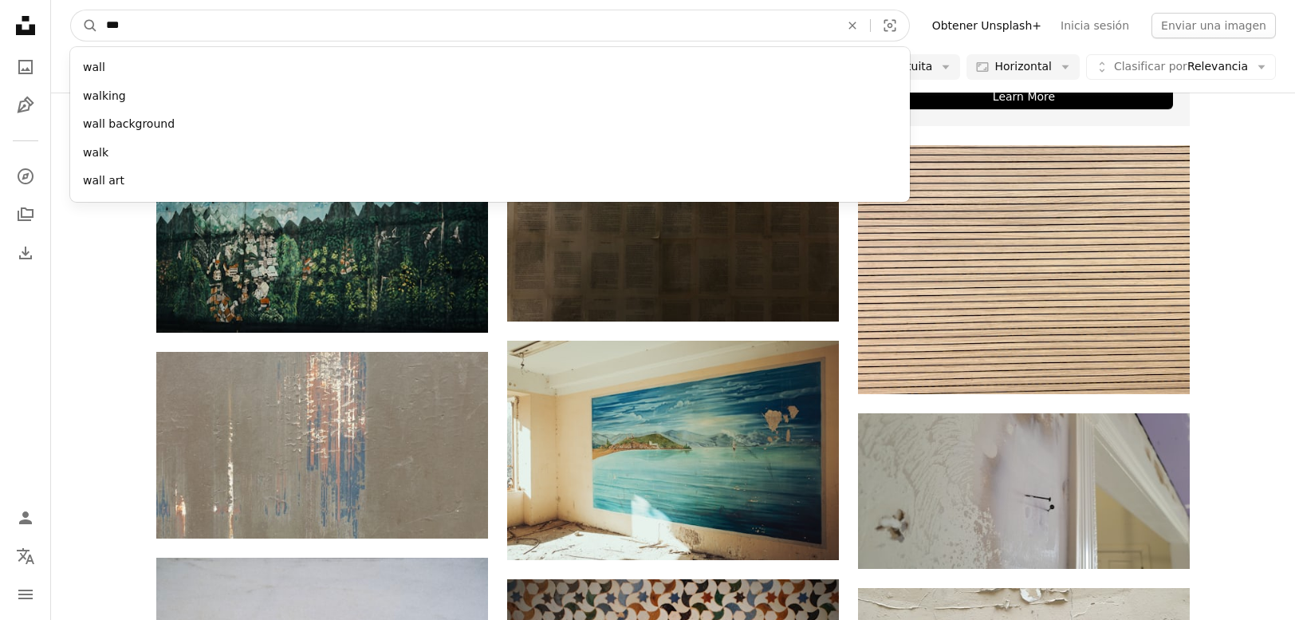
type input "****"
